Goal: Transaction & Acquisition: Purchase product/service

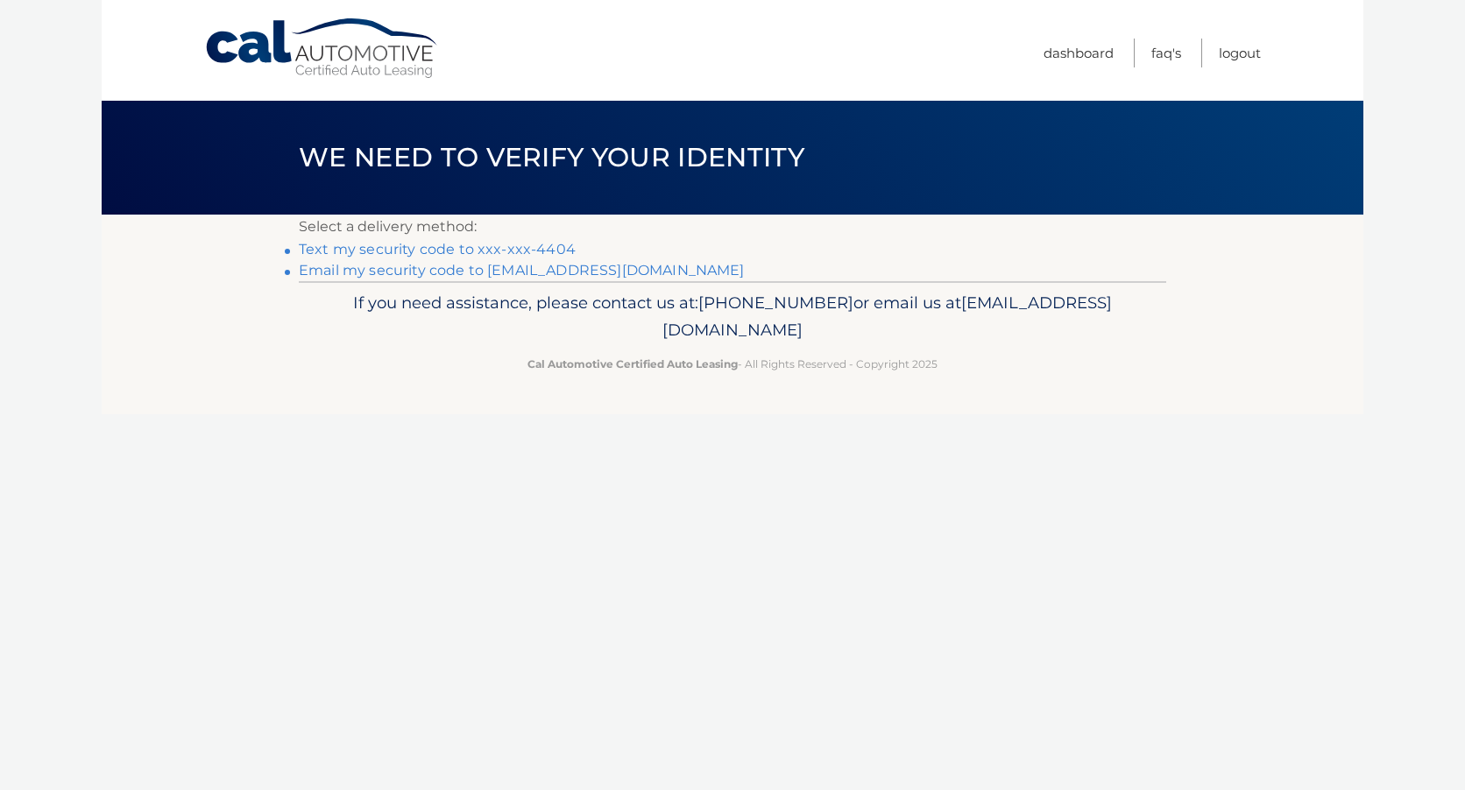
click at [527, 247] on link "Text my security code to xxx-xxx-4404" at bounding box center [437, 249] width 277 height 17
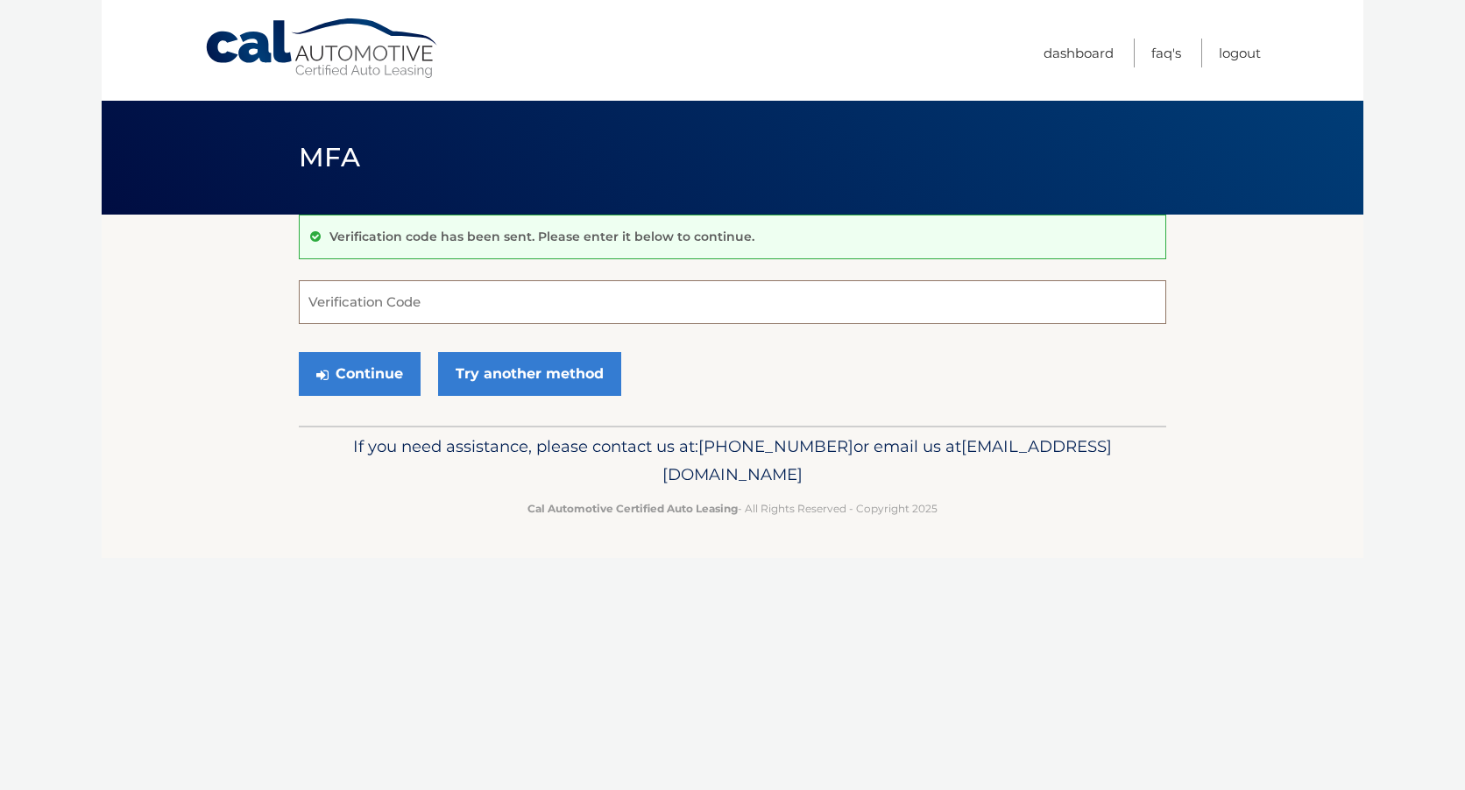
click at [449, 307] on input "Verification Code" at bounding box center [732, 302] width 867 height 44
type input "034371"
click at [325, 376] on icon "submit" at bounding box center [322, 375] width 12 height 14
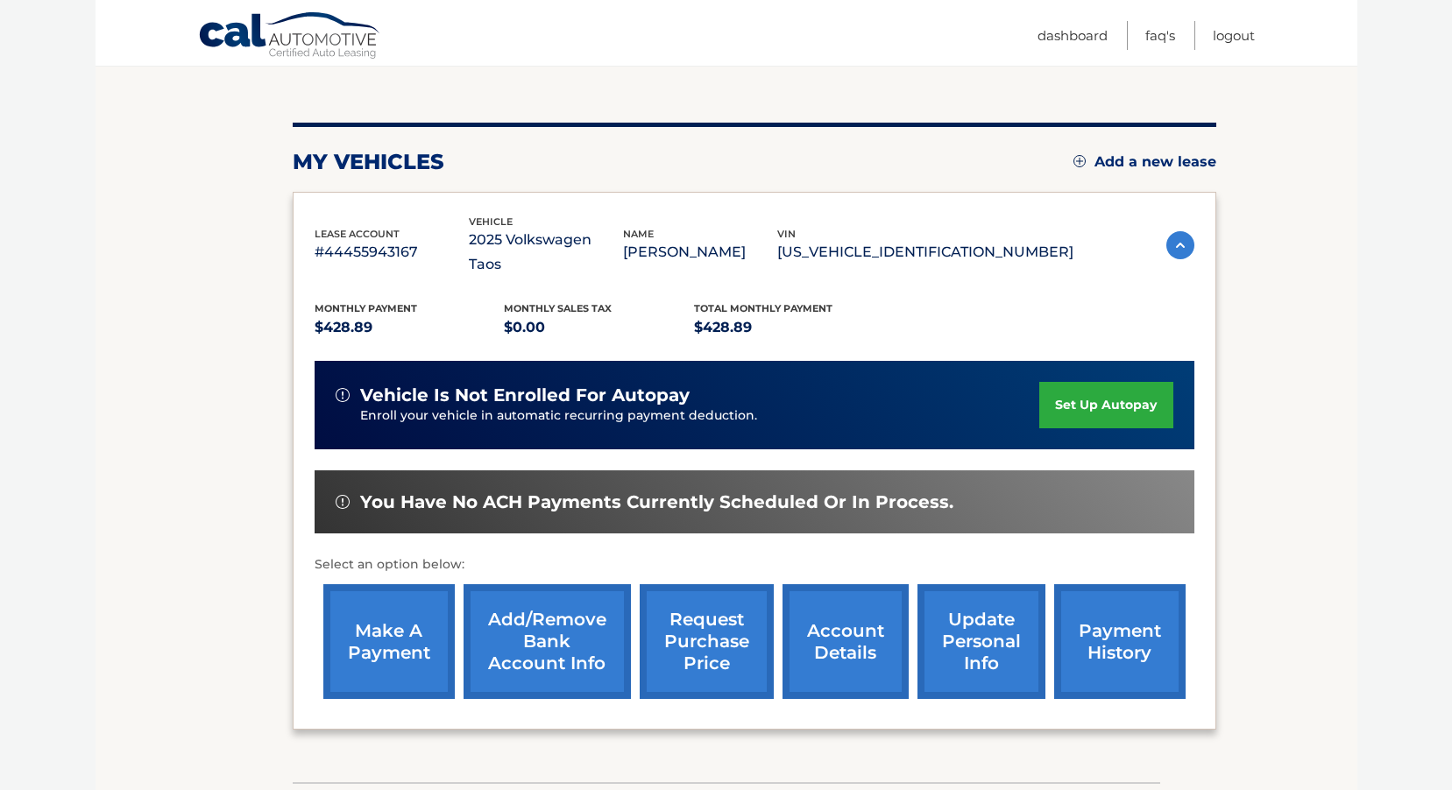
scroll to position [175, 0]
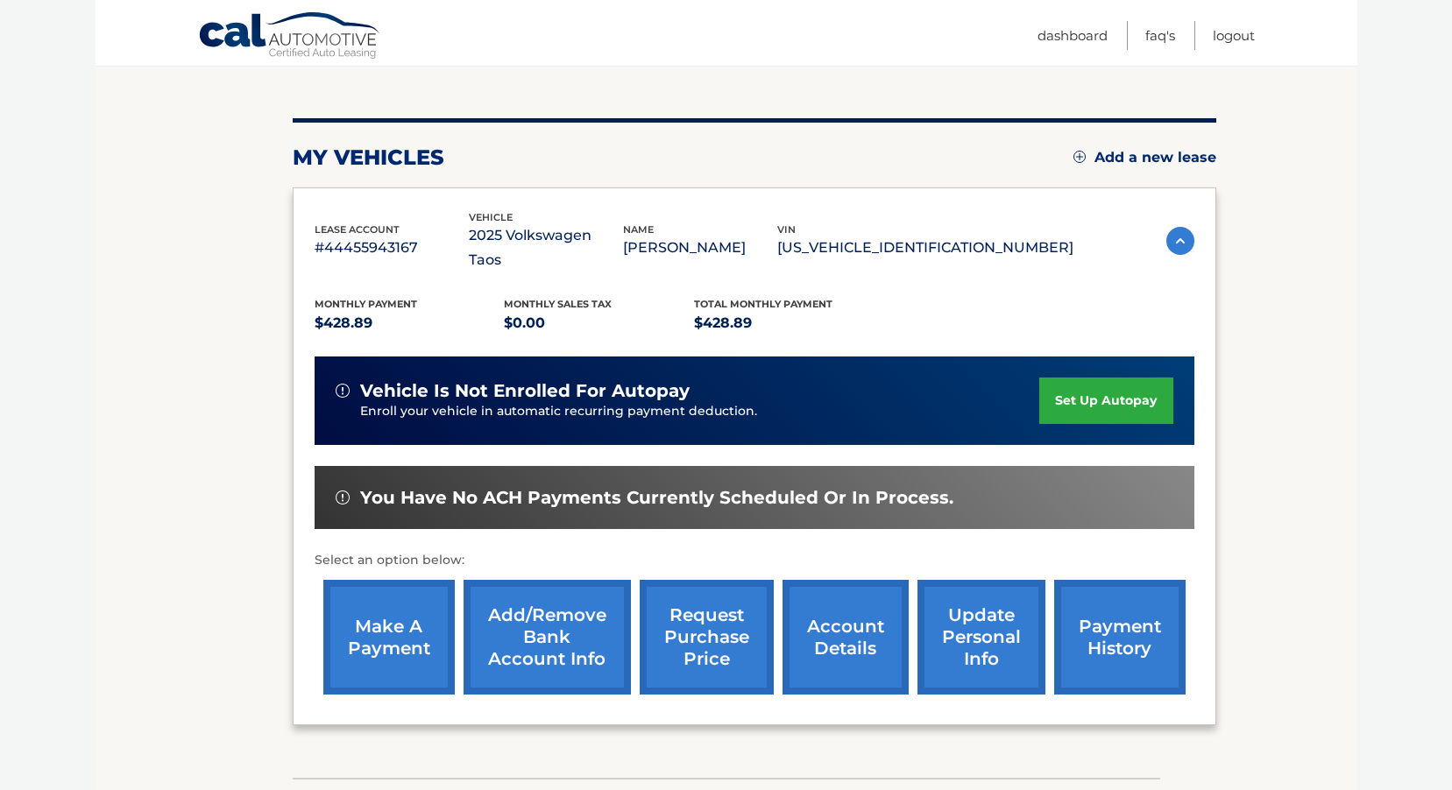
click at [390, 605] on link "make a payment" at bounding box center [388, 637] width 131 height 115
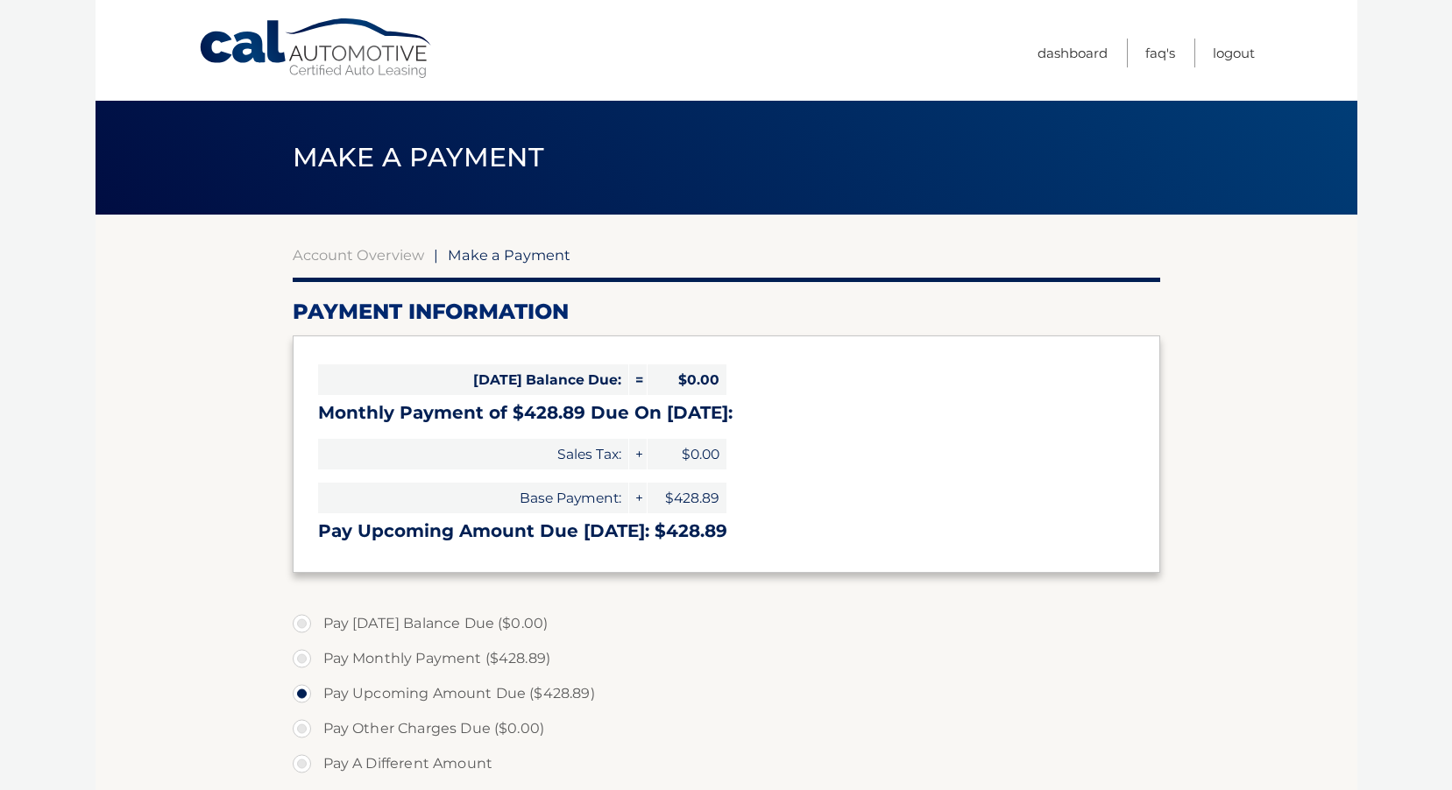
select select "ZjVjYmFiZDEtNjk4Ni00YTRjLTkzMGUtNDQ3MTE4NzM3ODUy"
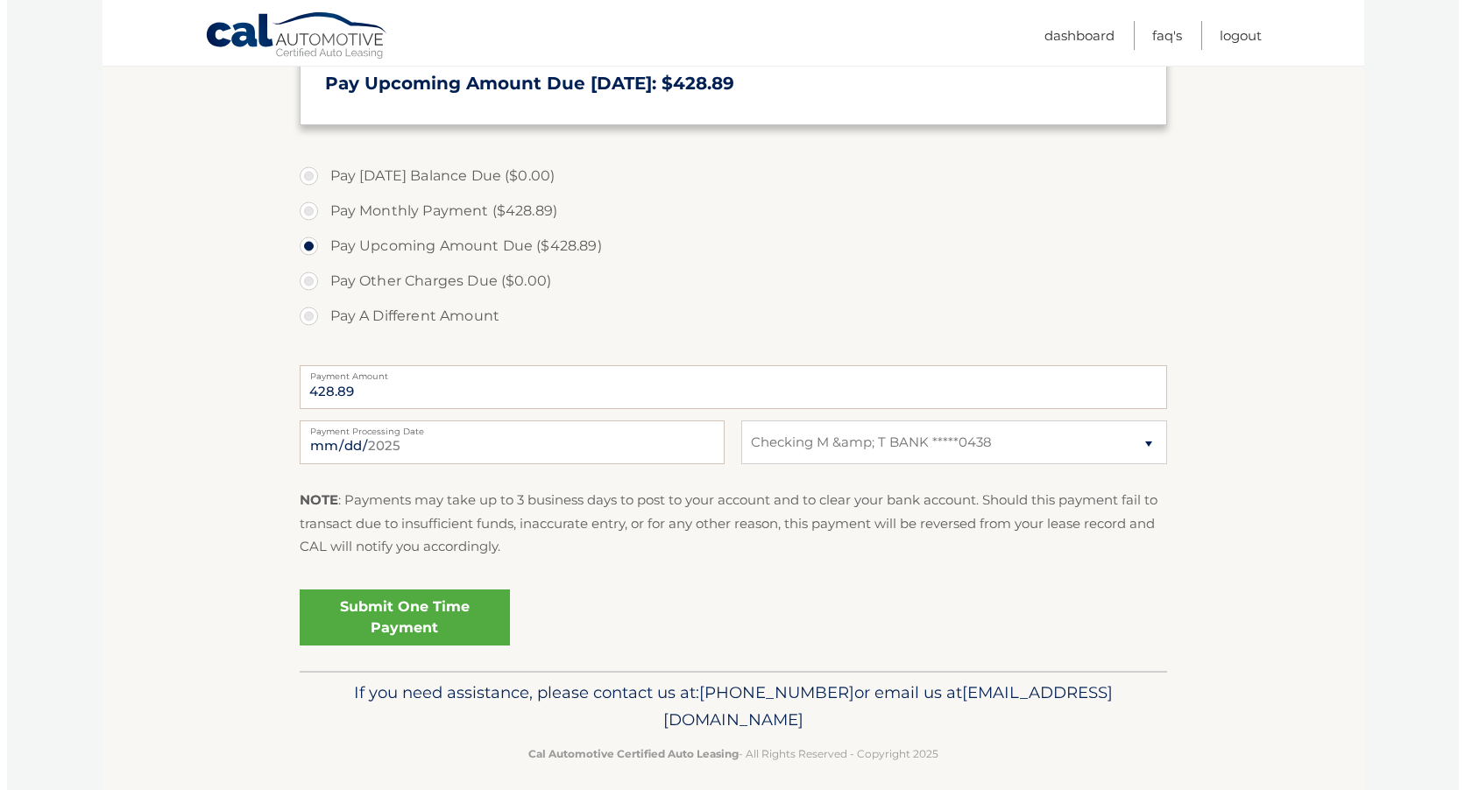
scroll to position [462, 0]
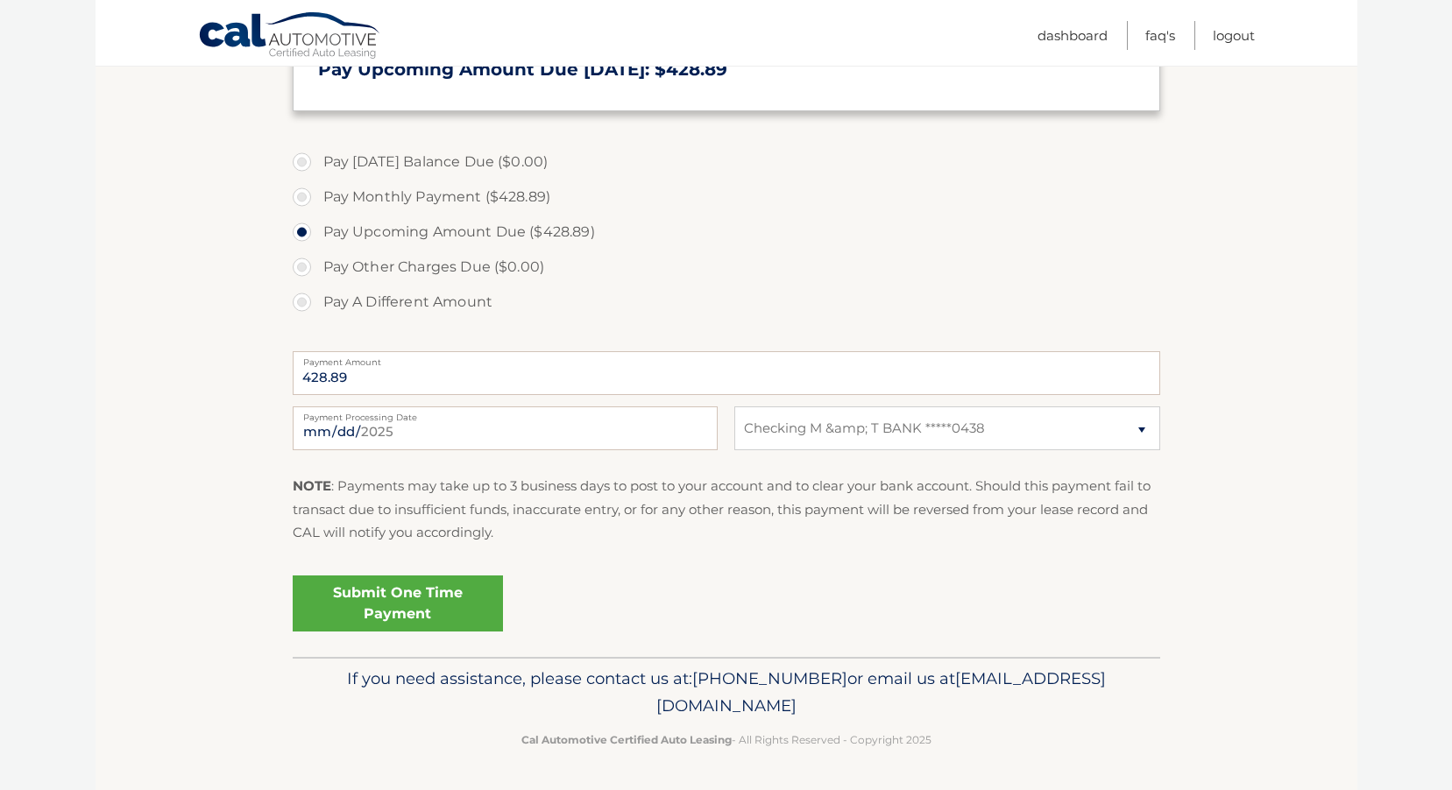
click at [428, 604] on link "Submit One Time Payment" at bounding box center [398, 604] width 210 height 56
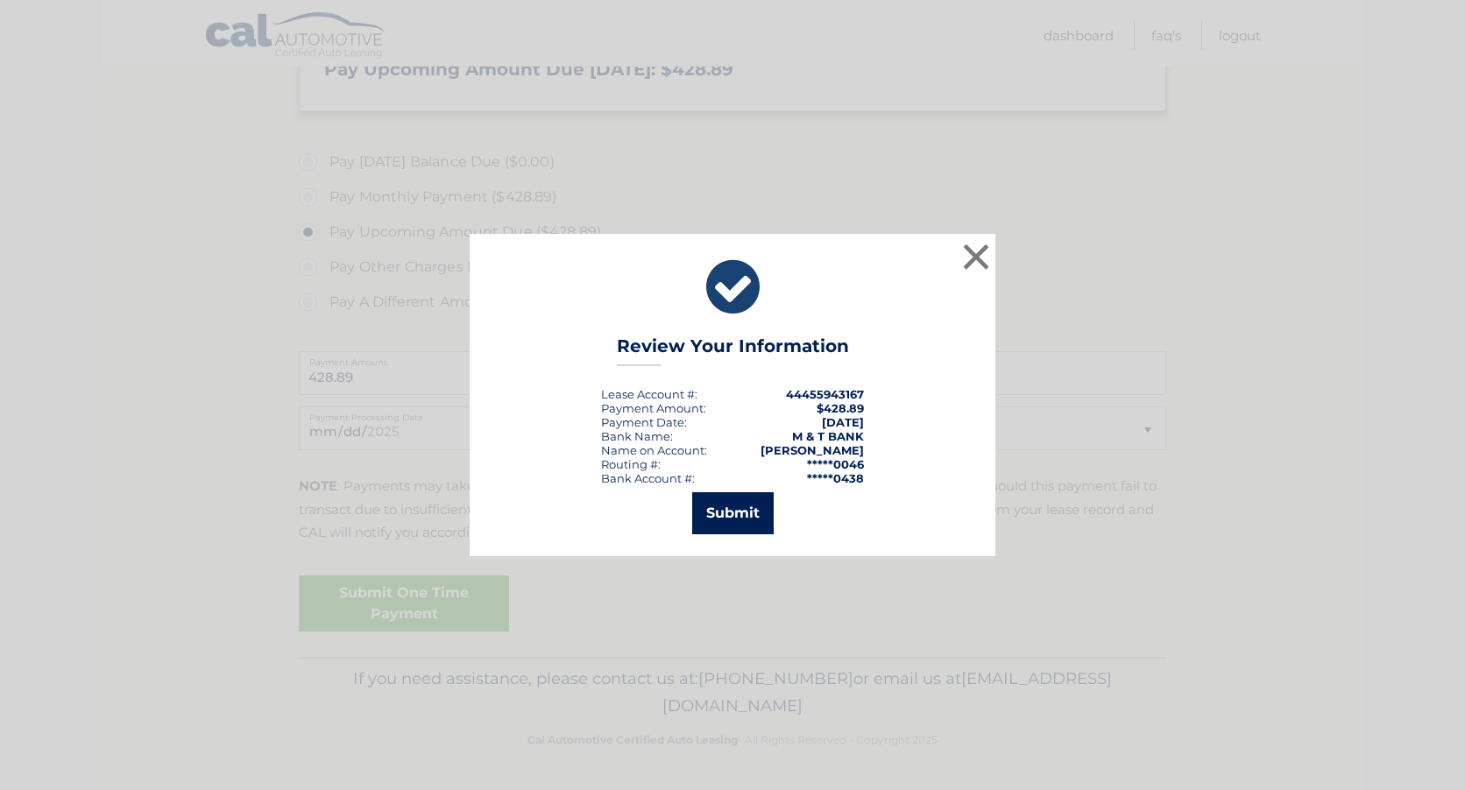
click at [712, 516] on button "Submit" at bounding box center [732, 513] width 81 height 42
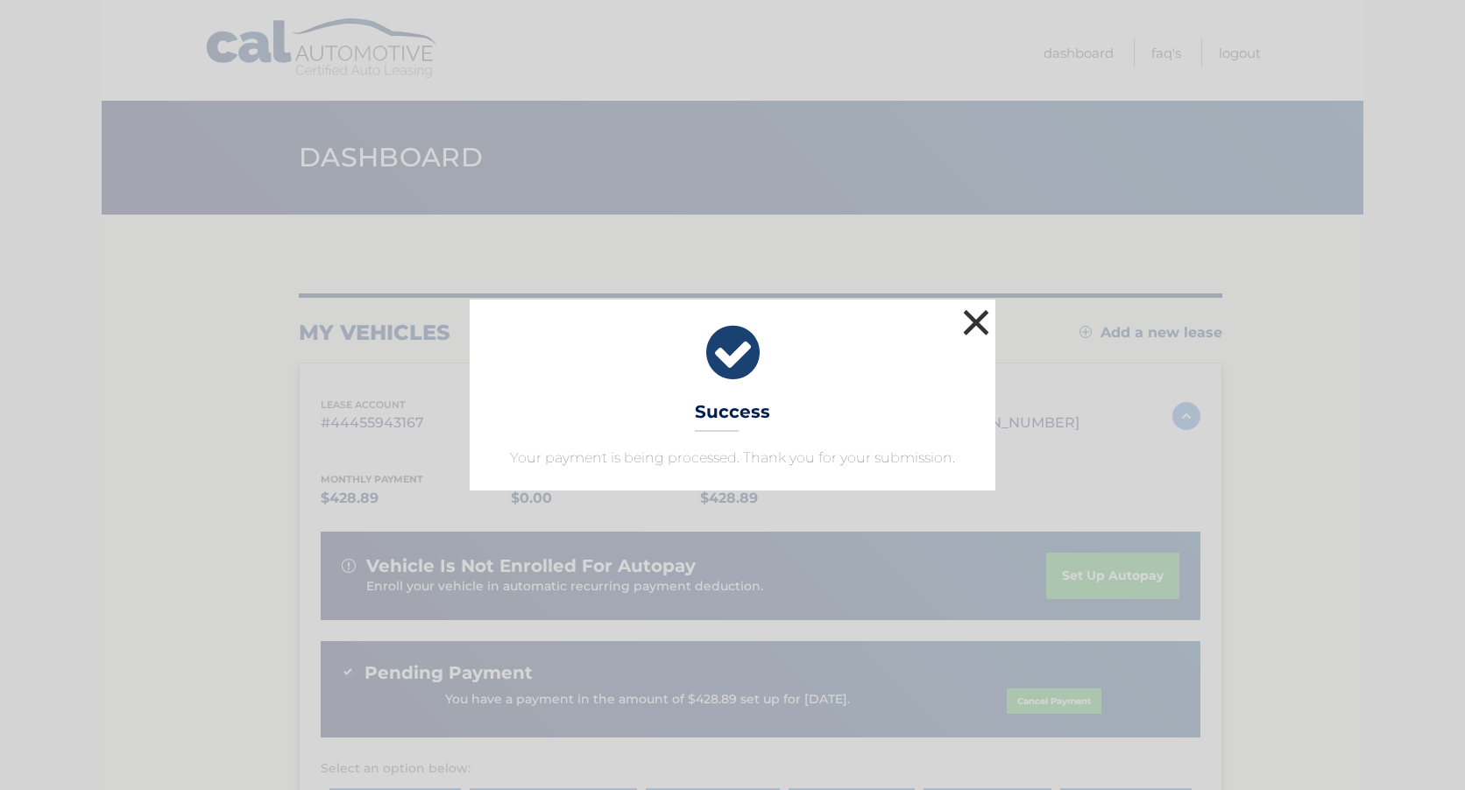
click at [975, 322] on button "×" at bounding box center [975, 322] width 35 height 35
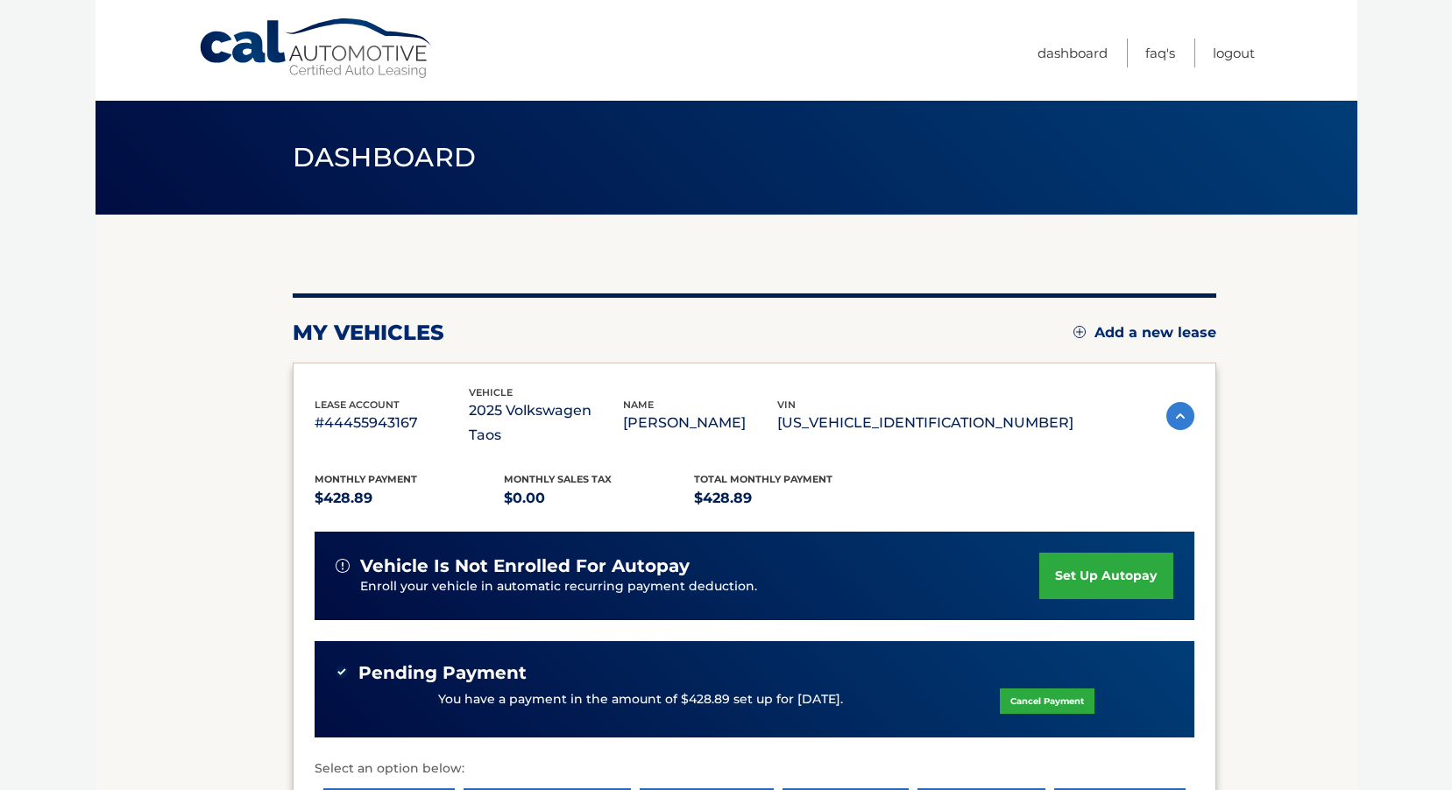
click at [1075, 326] on img at bounding box center [1079, 332] width 12 height 12
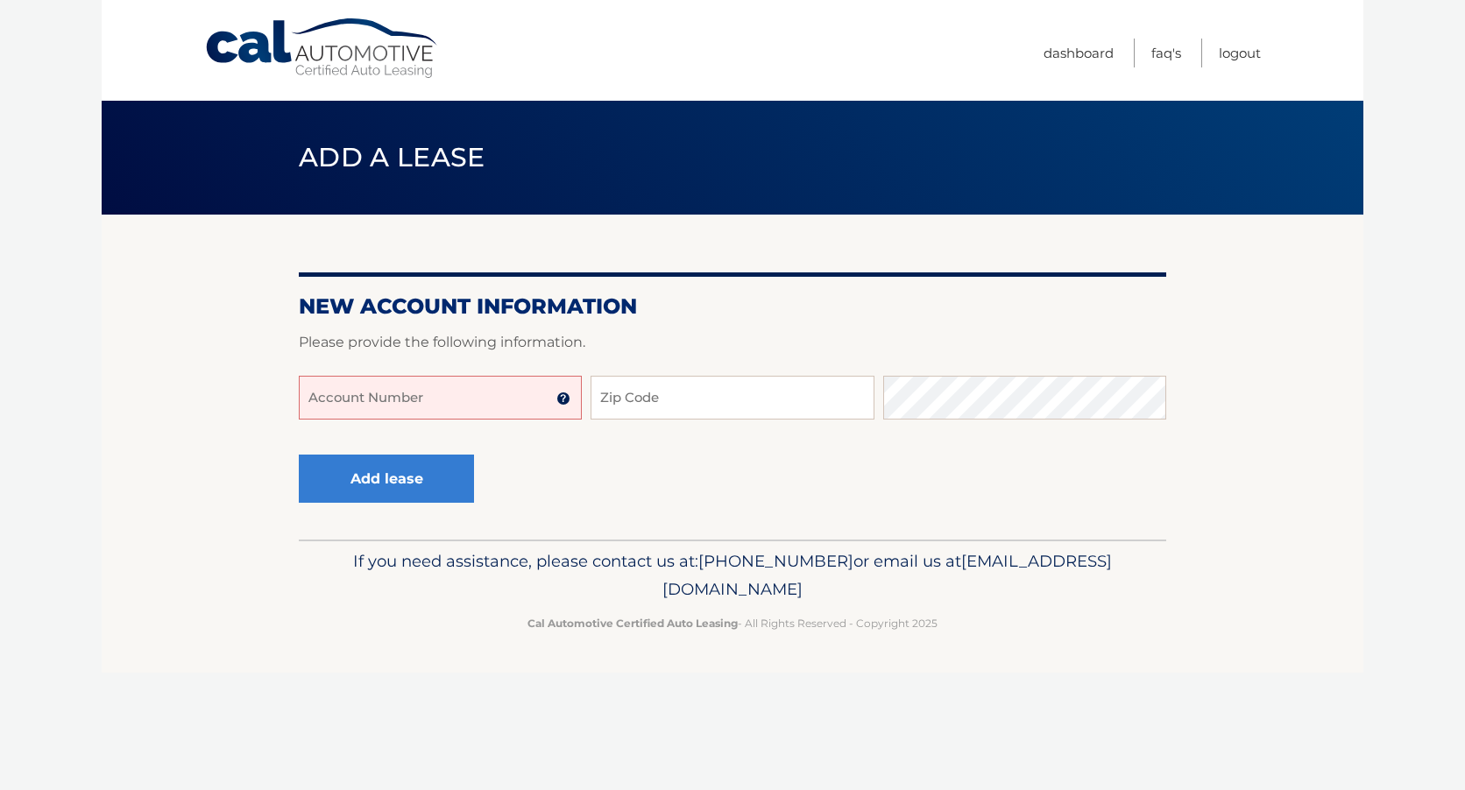
click at [938, 491] on div "Add lease" at bounding box center [732, 480] width 867 height 64
click at [1240, 52] on link "Logout" at bounding box center [1240, 53] width 42 height 29
